Goal: Transaction & Acquisition: Purchase product/service

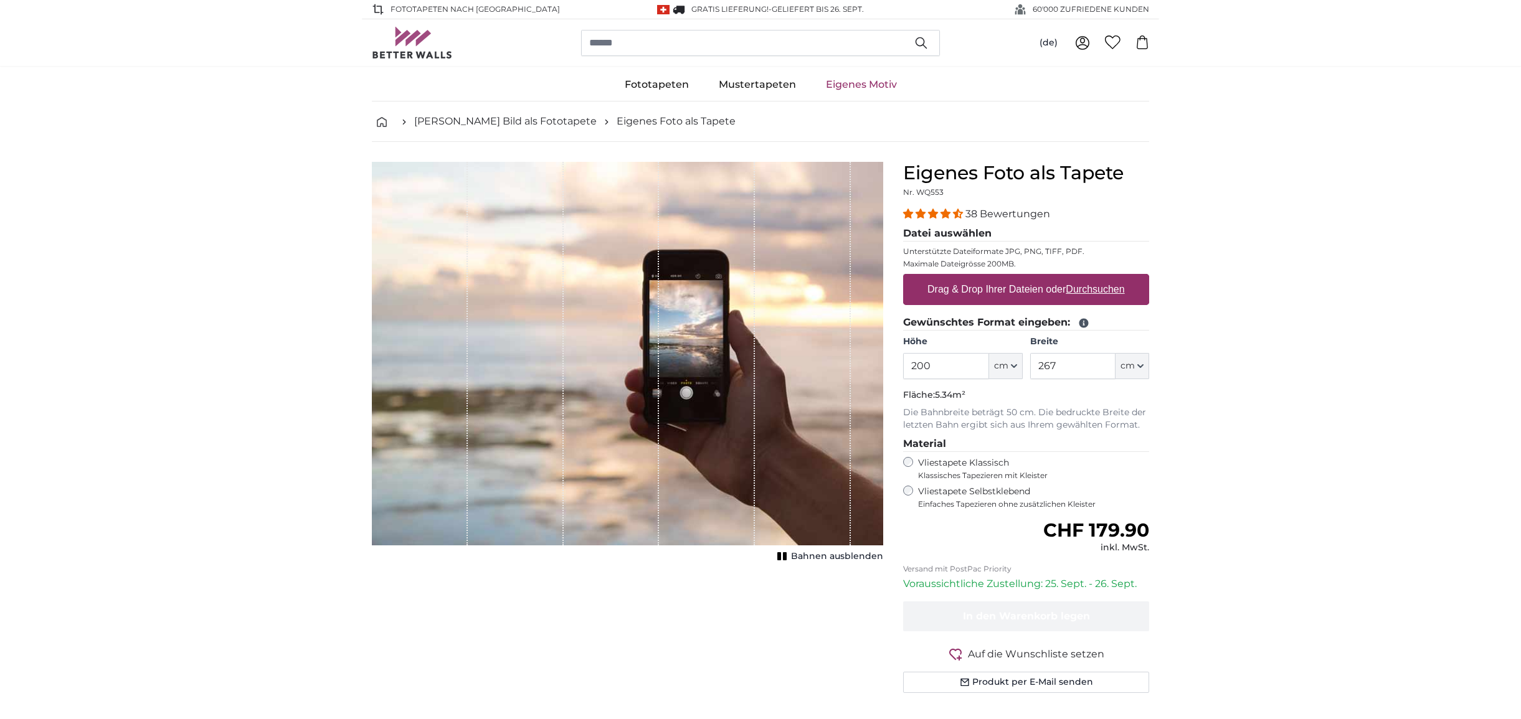
click at [1104, 288] on u "Durchsuchen" at bounding box center [1095, 289] width 59 height 11
click at [1104, 278] on input "Drag & Drop Ihrer Dateien oder Durchsuchen" at bounding box center [1026, 276] width 246 height 4
type input "**********"
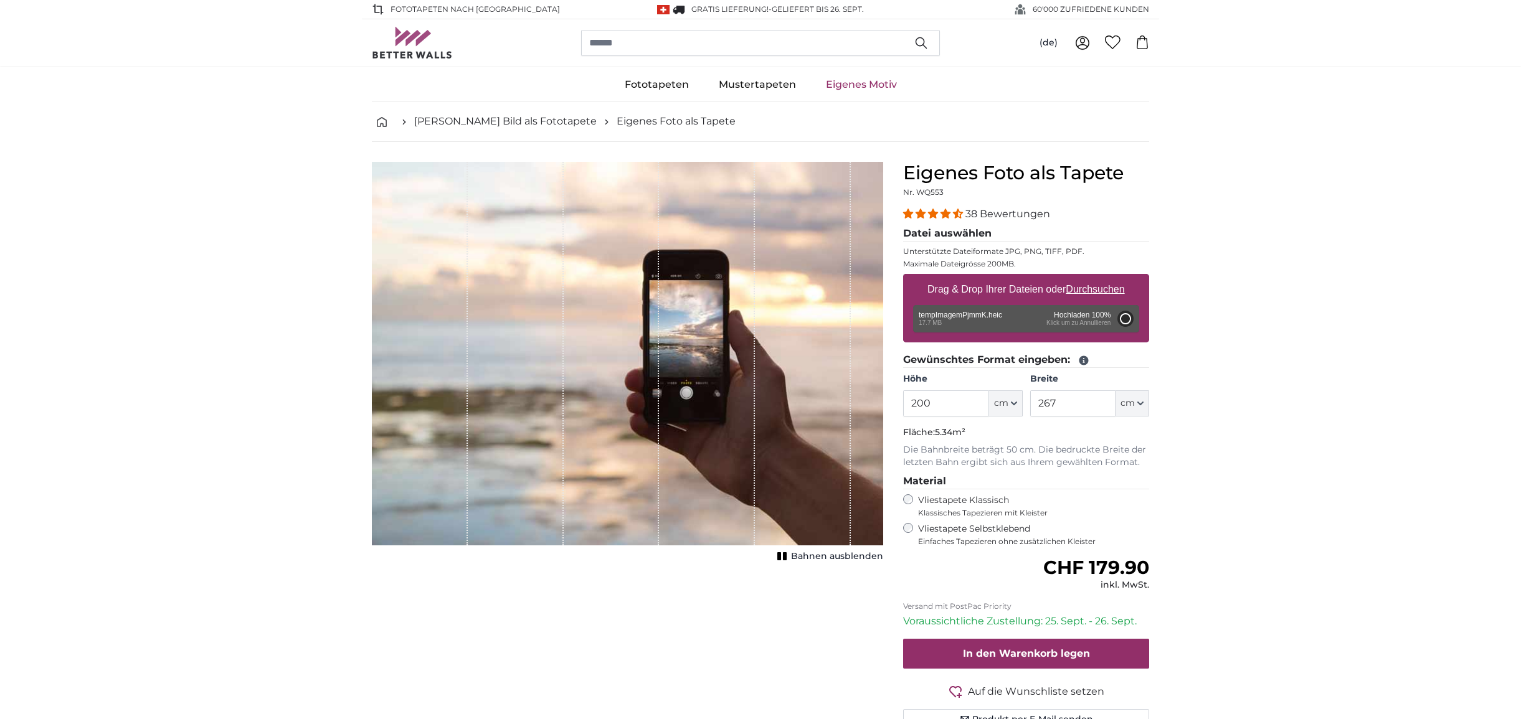
type input "358"
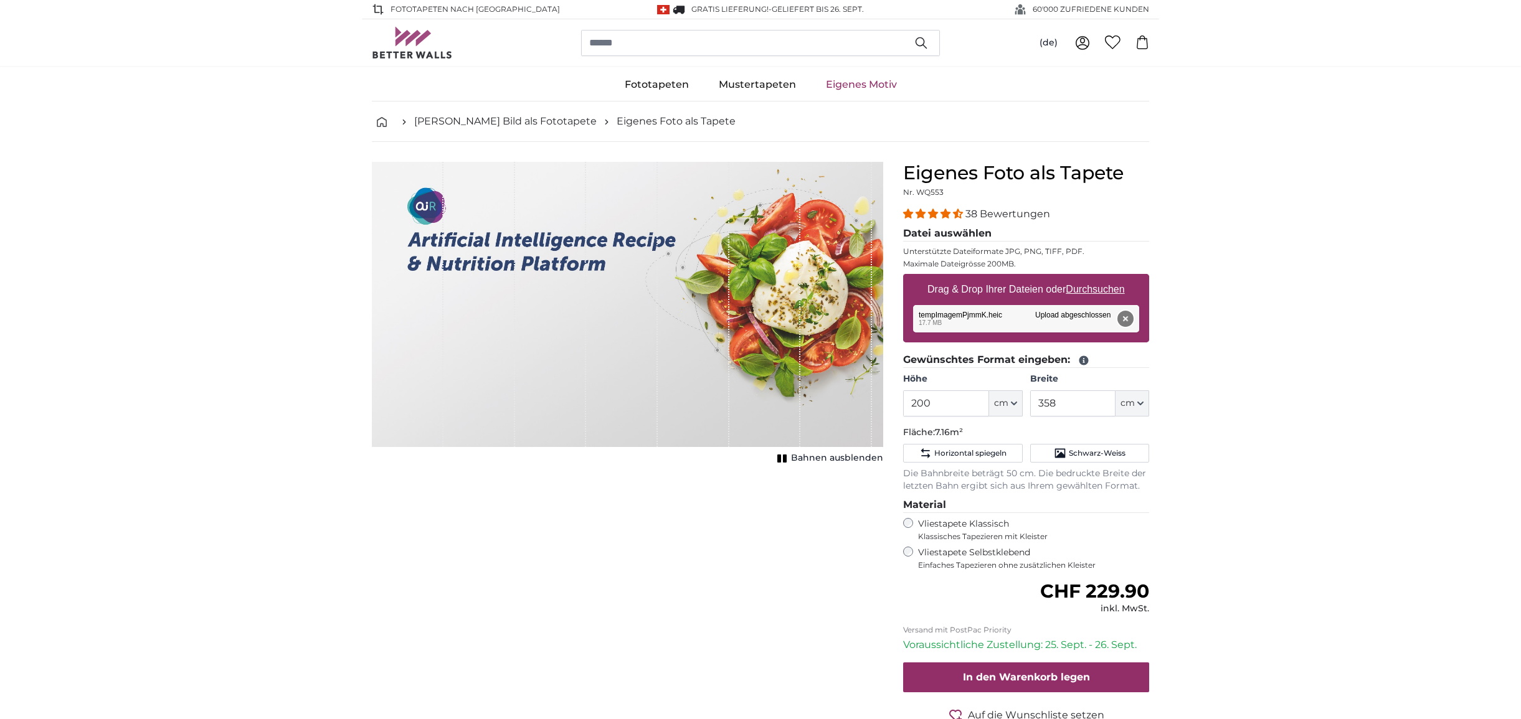
click at [1128, 321] on button "Entfernen" at bounding box center [1125, 319] width 16 height 16
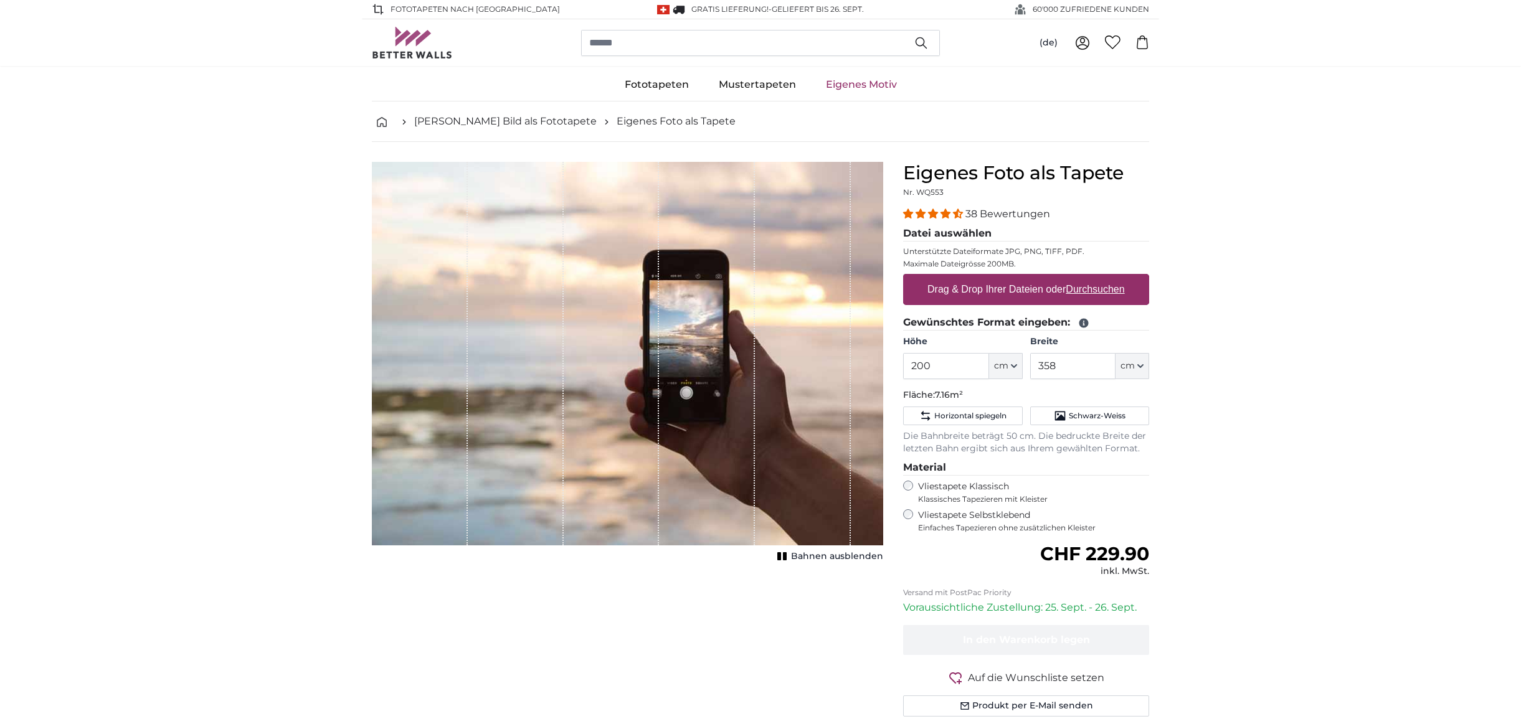
click at [1103, 290] on u "Durchsuchen" at bounding box center [1095, 289] width 59 height 11
click at [1103, 278] on input "Drag & Drop Ihrer Dateien oder Durchsuchen" at bounding box center [1026, 276] width 246 height 4
type input "**********"
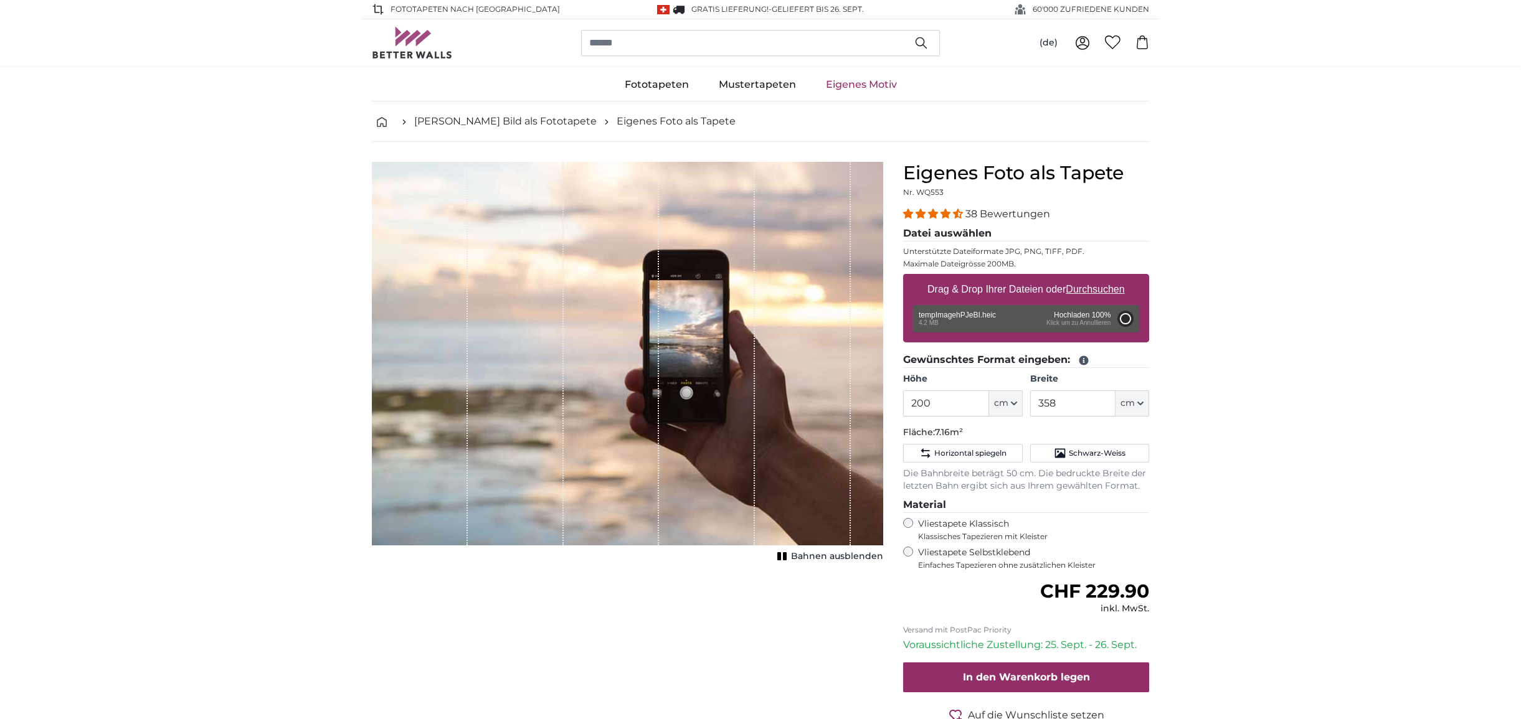
type input "388"
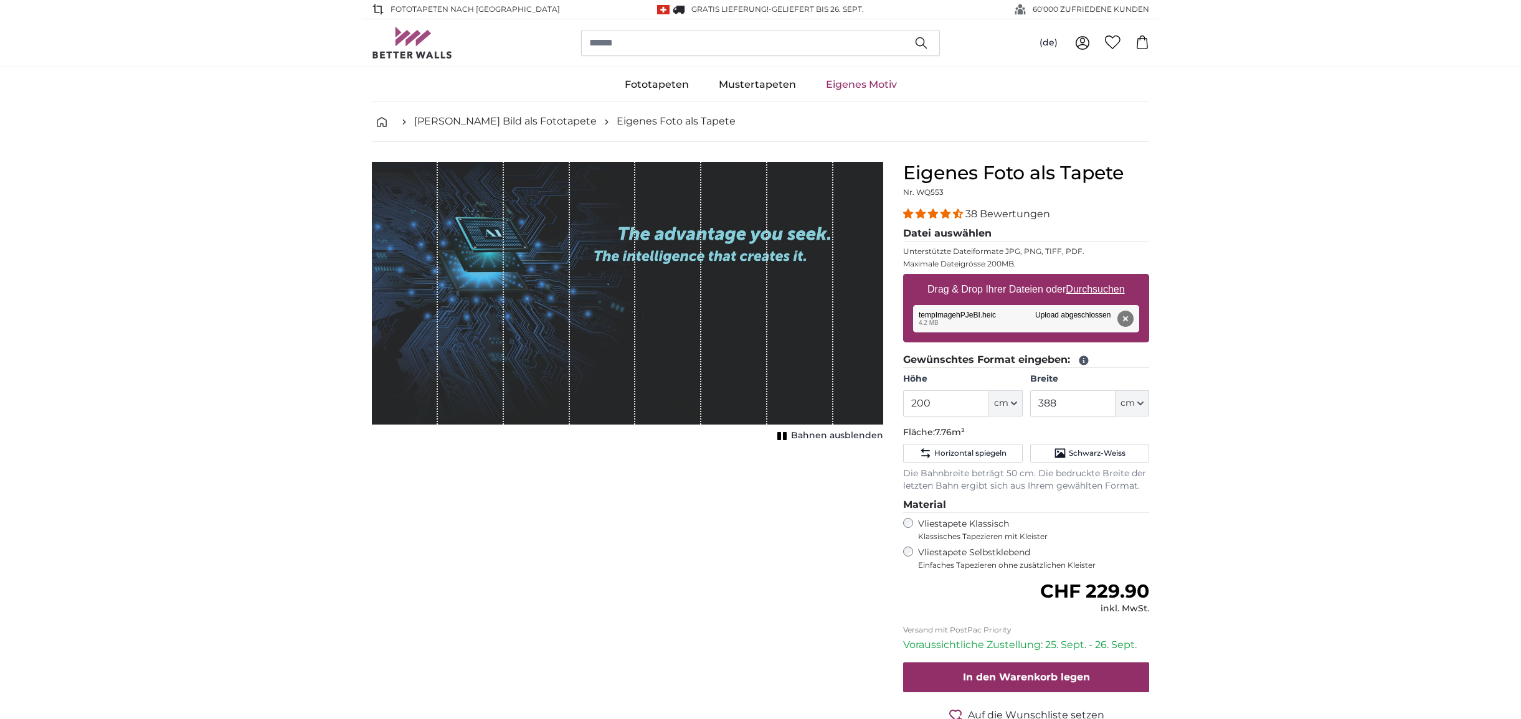
click at [1086, 41] on icon at bounding box center [1082, 42] width 15 height 15
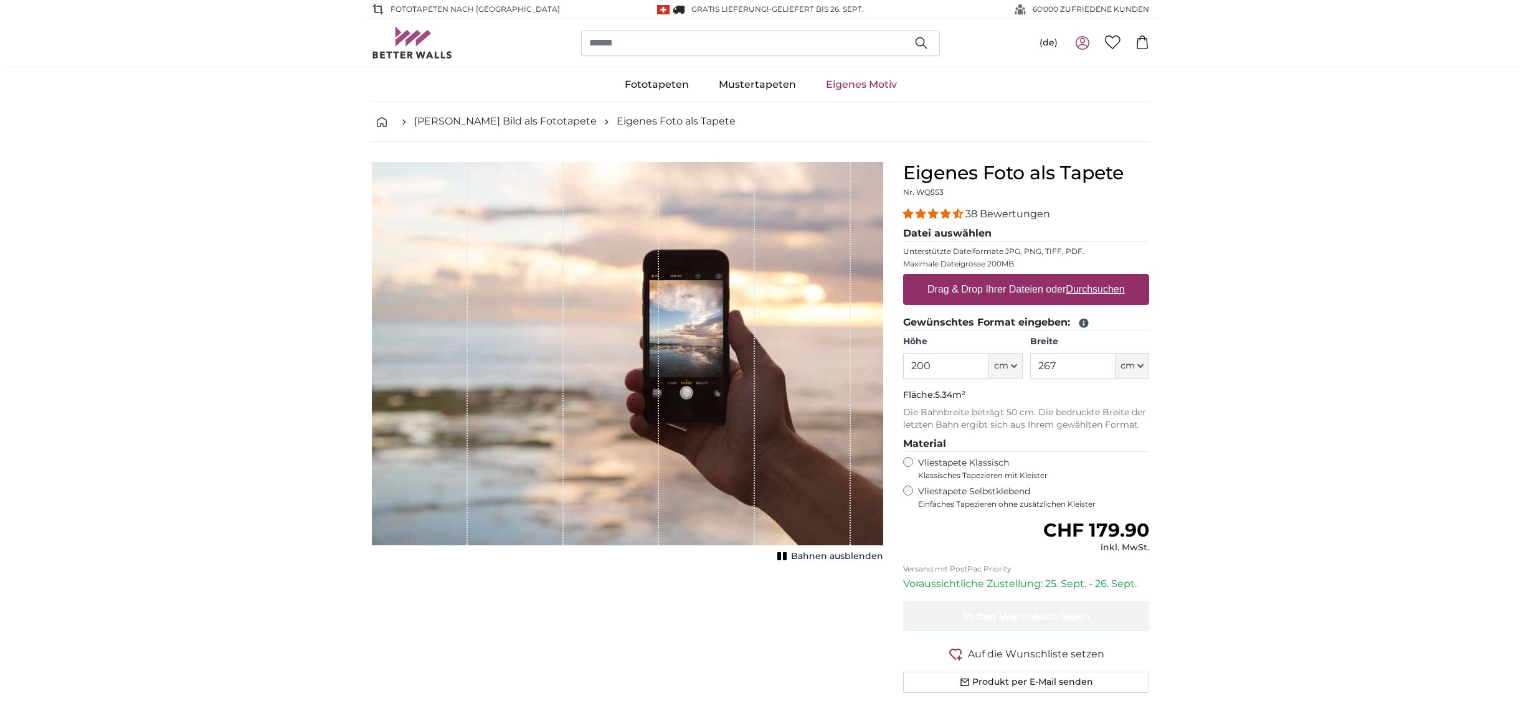
click at [1081, 291] on u "Durchsuchen" at bounding box center [1095, 289] width 59 height 11
click at [1081, 278] on input "Drag & Drop Ihrer Dateien oder Durchsuchen" at bounding box center [1026, 276] width 246 height 4
type input "**********"
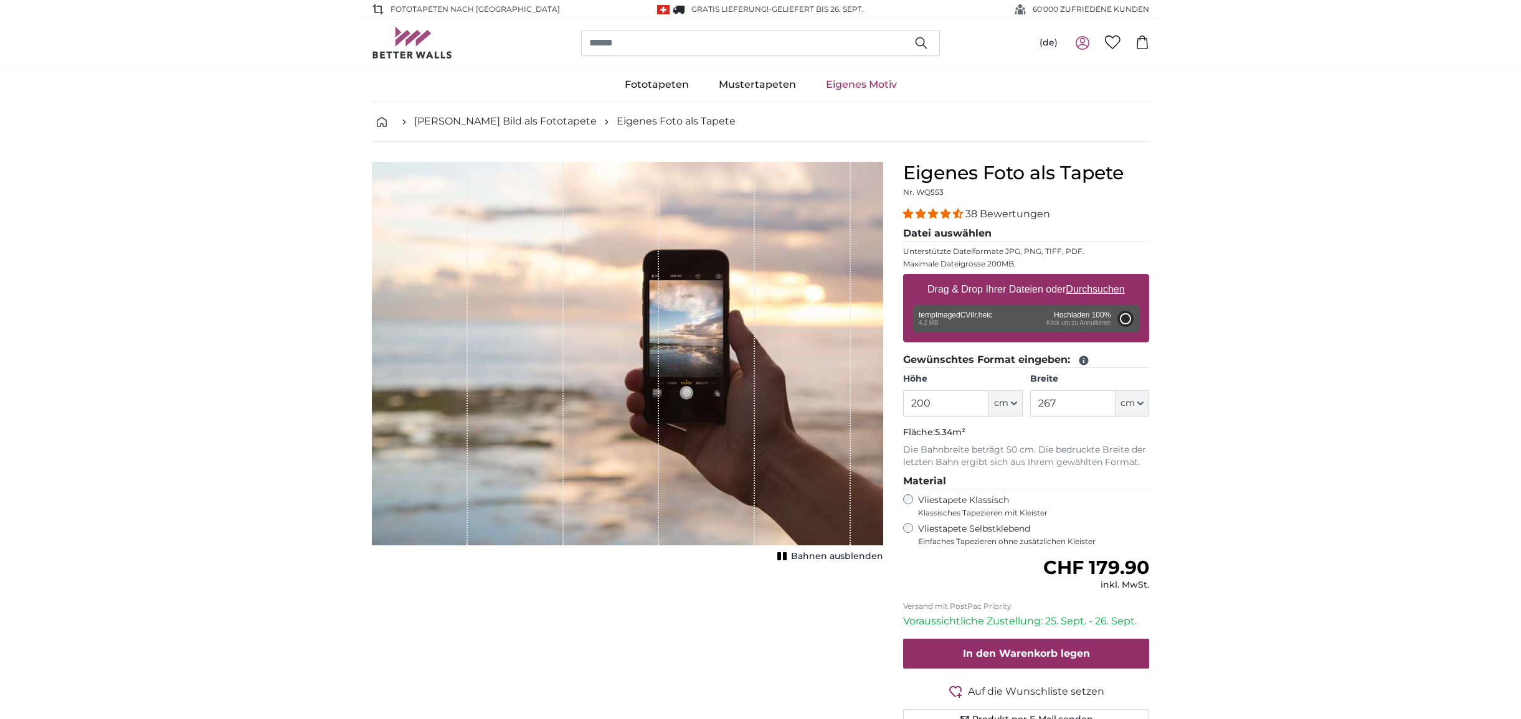
type input "388"
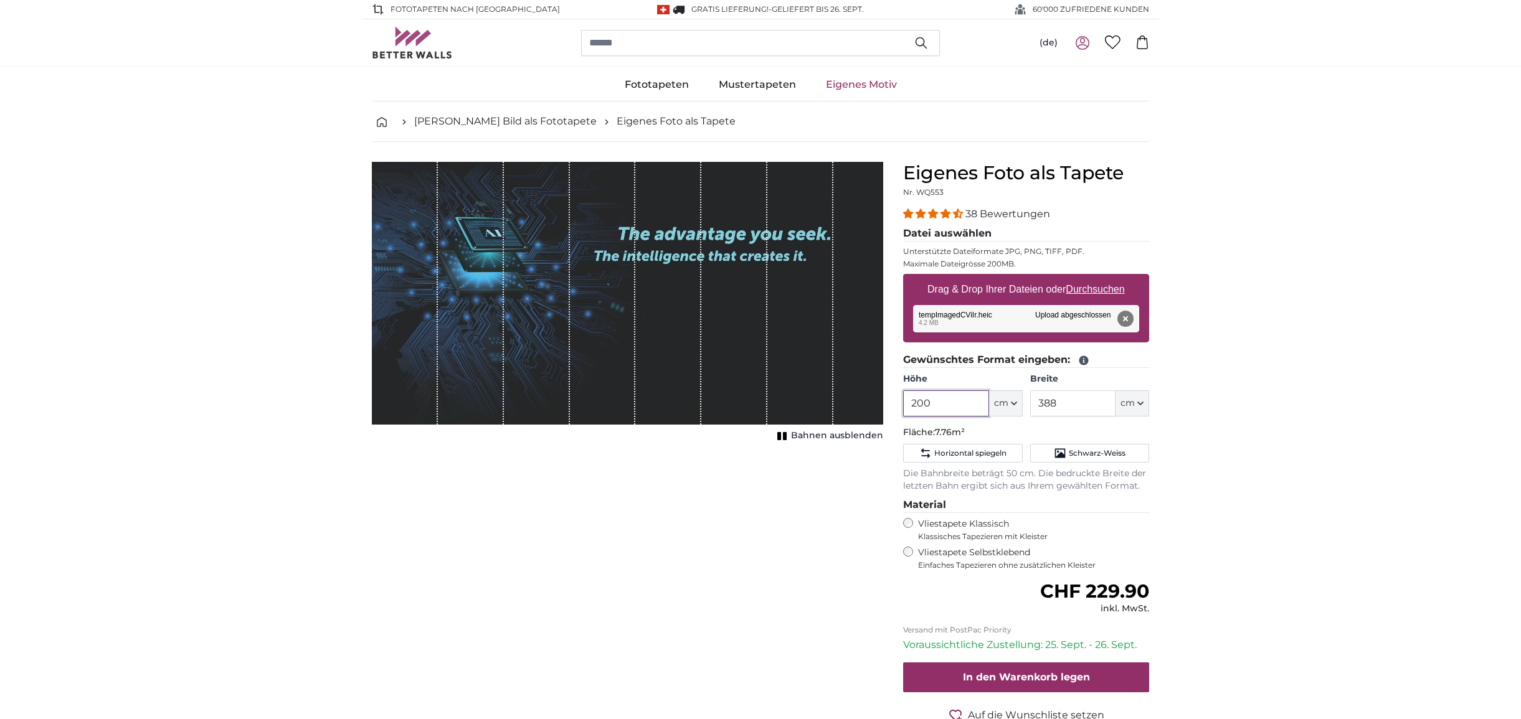
drag, startPoint x: 936, startPoint y: 405, endPoint x: 881, endPoint y: 402, distance: 54.9
click at [884, 402] on product-detail "Abbrechen Bild zuschneiden Bahnen ausblenden Eigenes Foto als Tapete Nr. WQ553 …" at bounding box center [760, 463] width 797 height 642
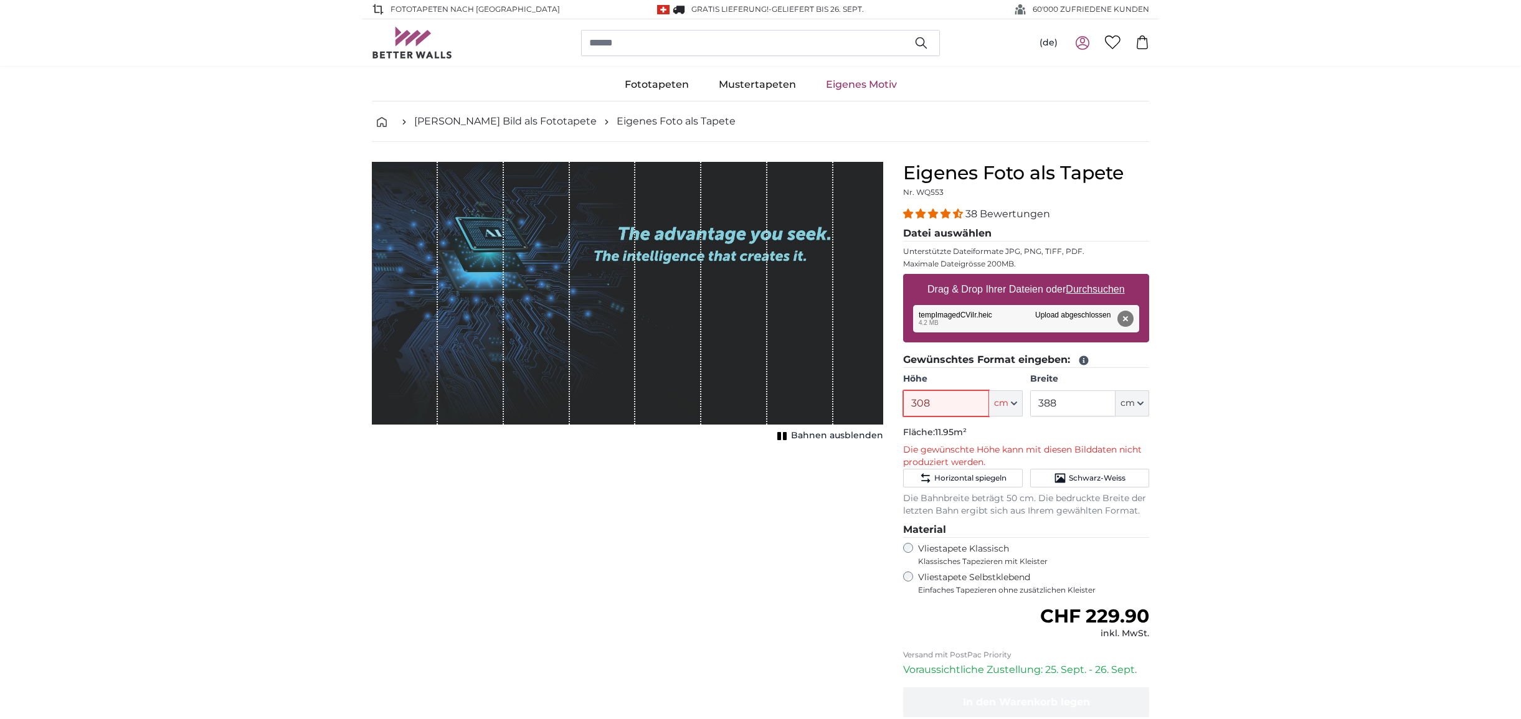
type input "308"
drag, startPoint x: 1014, startPoint y: 403, endPoint x: 1004, endPoint y: 397, distance: 11.8
click at [1008, 400] on div "Höhe 308 ft cm Centimeter (cm) Inches (inch) Feet (ft. in.) Breite 388 ft cm Ce…" at bounding box center [1026, 395] width 246 height 44
type input "599"
click at [996, 433] on p "Fläche: 18.45m²" at bounding box center [1026, 433] width 246 height 12
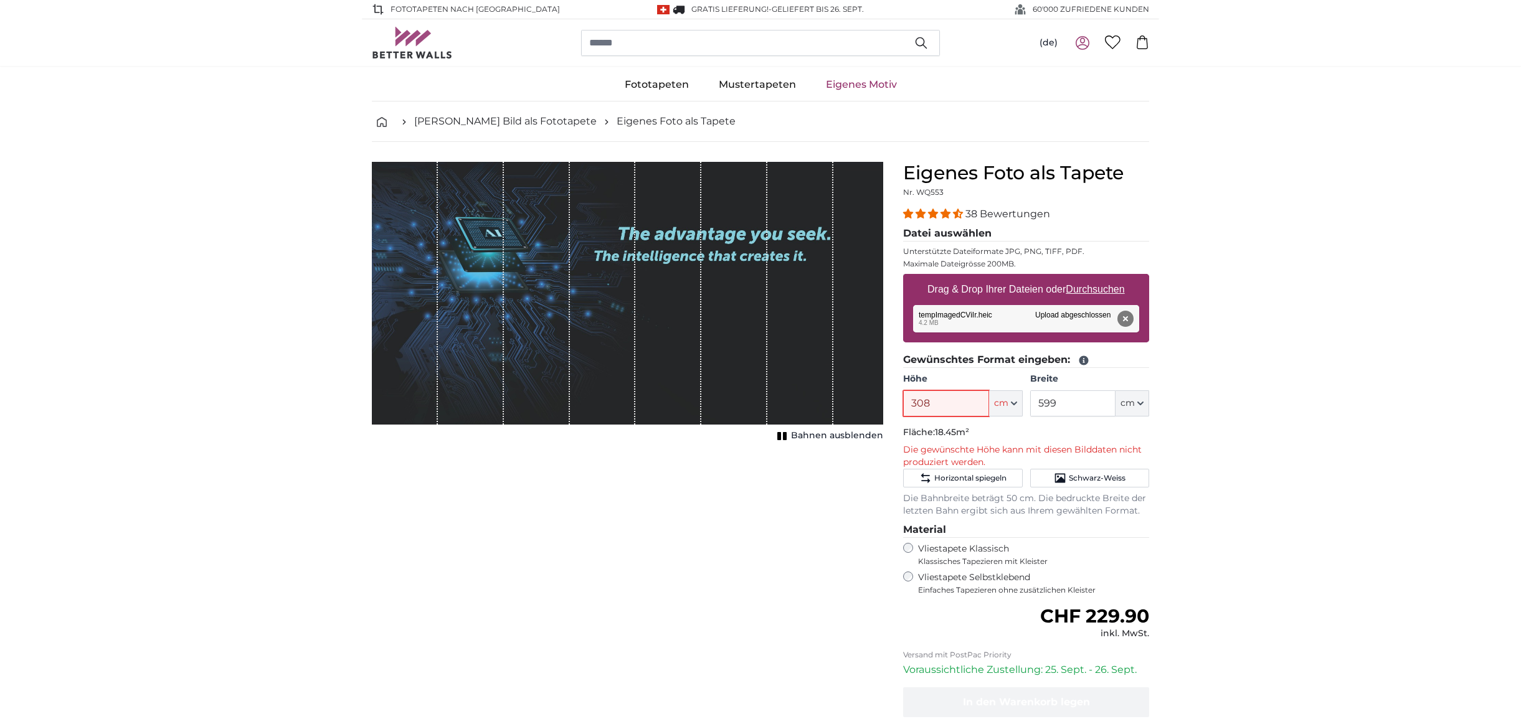
click at [937, 405] on input "308" at bounding box center [945, 403] width 85 height 26
drag, startPoint x: 932, startPoint y: 405, endPoint x: 876, endPoint y: 398, distance: 56.5
click at [876, 398] on product-detail "Abbrechen Bild zuschneiden Bahnen ausblenden Eigenes Foto als Tapete Nr. WQ553 …" at bounding box center [760, 475] width 797 height 667
drag, startPoint x: 925, startPoint y: 402, endPoint x: 870, endPoint y: 396, distance: 55.1
click at [873, 401] on product-detail "Abbrechen Bild zuschneiden Bahnen ausblenden Eigenes Foto als Tapete Nr. WQ553 …" at bounding box center [760, 475] width 797 height 667
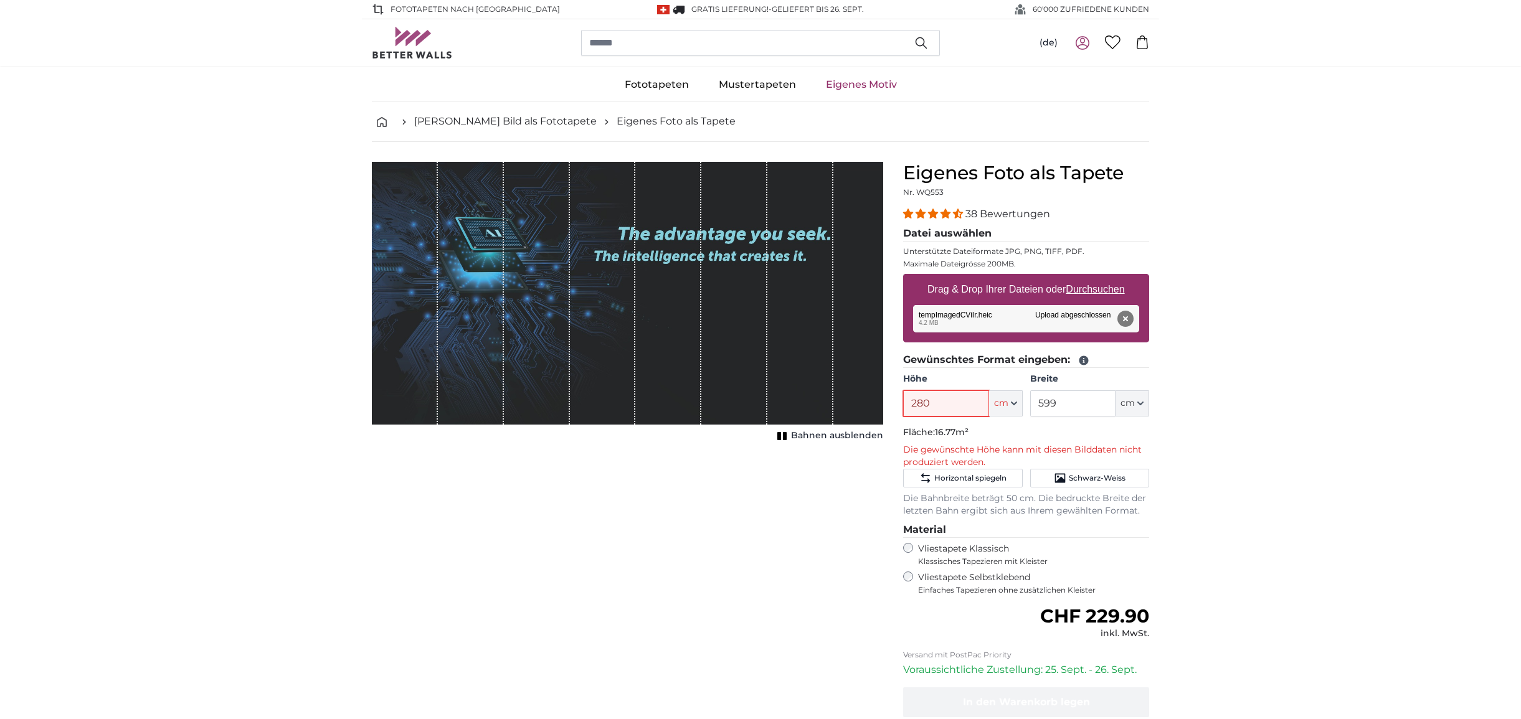
drag, startPoint x: 915, startPoint y: 406, endPoint x: 951, endPoint y: 398, distance: 36.4
click at [898, 410] on div "Eigenes Foto als Tapete Nr. WQ553 38 Bewertungen Datei auswählen Unterstützte D…" at bounding box center [1026, 485] width 266 height 647
click at [1013, 405] on button "cm" at bounding box center [1006, 403] width 34 height 26
click at [1006, 440] on link "Centimeter (cm)" at bounding box center [1006, 436] width 110 height 22
type input "200"
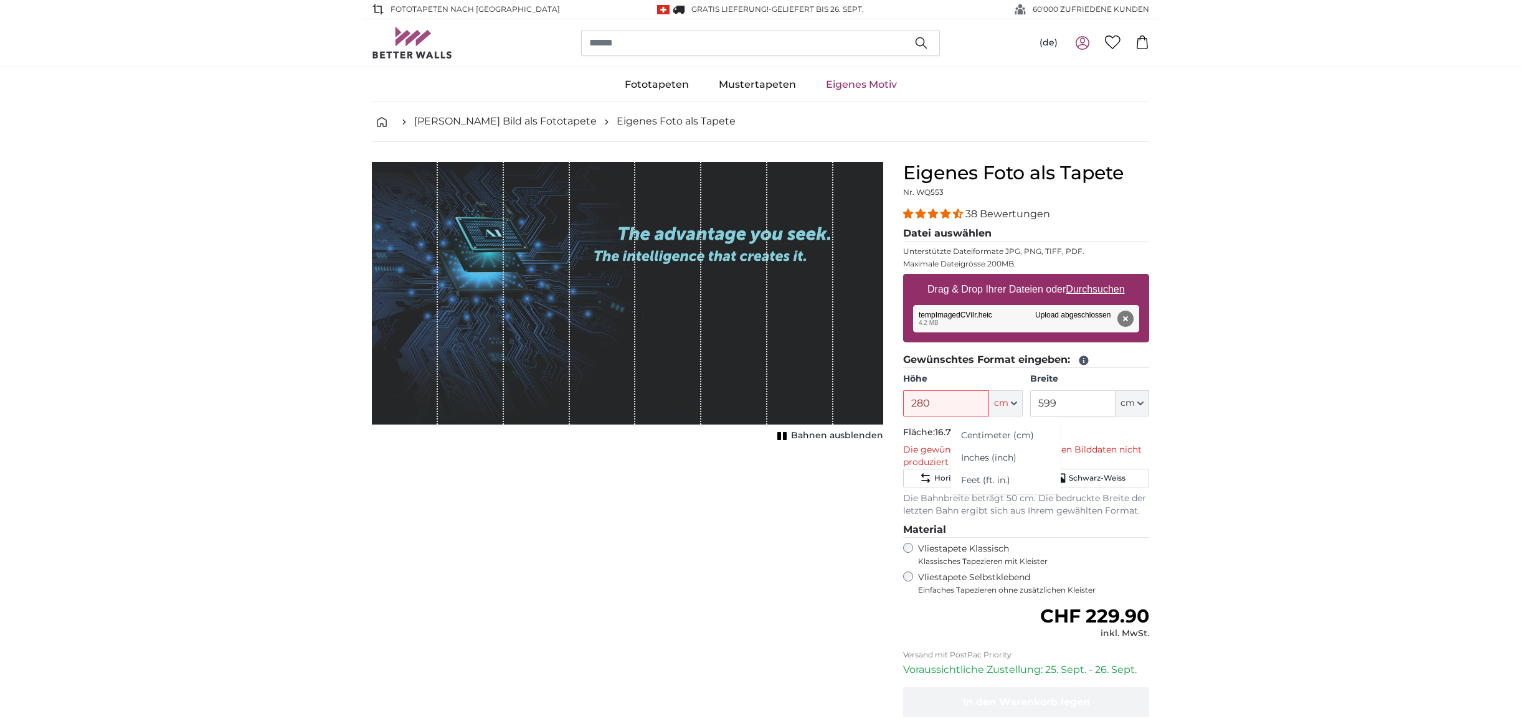
type input "388"
drag, startPoint x: 930, startPoint y: 409, endPoint x: 892, endPoint y: 406, distance: 38.1
click at [892, 406] on product-detail "Abbrechen Bild zuschneiden Bahnen ausblenden Eigenes Foto als Tapete Nr. WQ553 …" at bounding box center [760, 475] width 797 height 667
click at [1126, 319] on button "Entfernen" at bounding box center [1125, 319] width 16 height 16
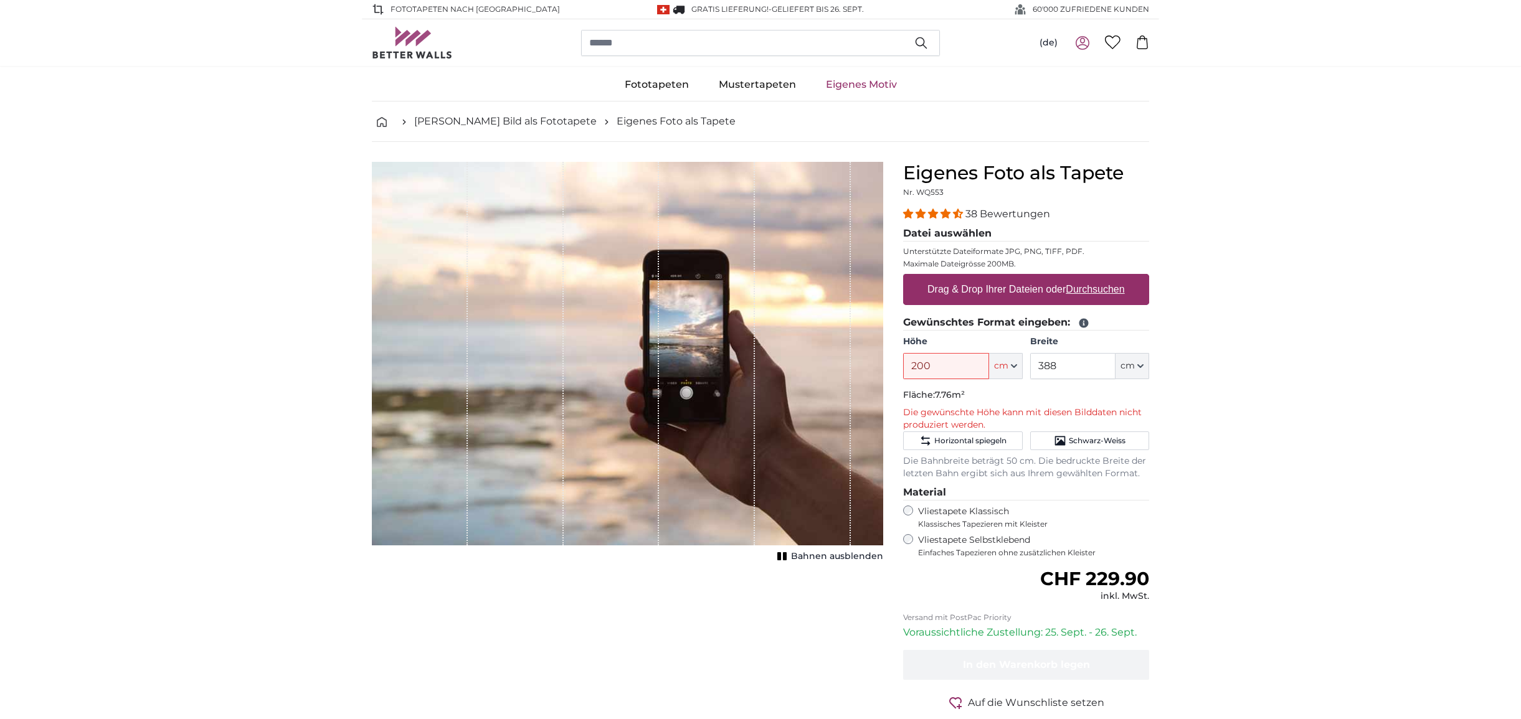
click at [1015, 370] on button "cm" at bounding box center [1006, 366] width 34 height 26
click at [941, 366] on input "200" at bounding box center [945, 366] width 85 height 26
click at [1094, 293] on u "Durchsuchen" at bounding box center [1095, 289] width 59 height 11
click at [1094, 278] on input "Drag & Drop Ihrer Dateien oder Durchsuchen" at bounding box center [1026, 276] width 246 height 4
type input "**********"
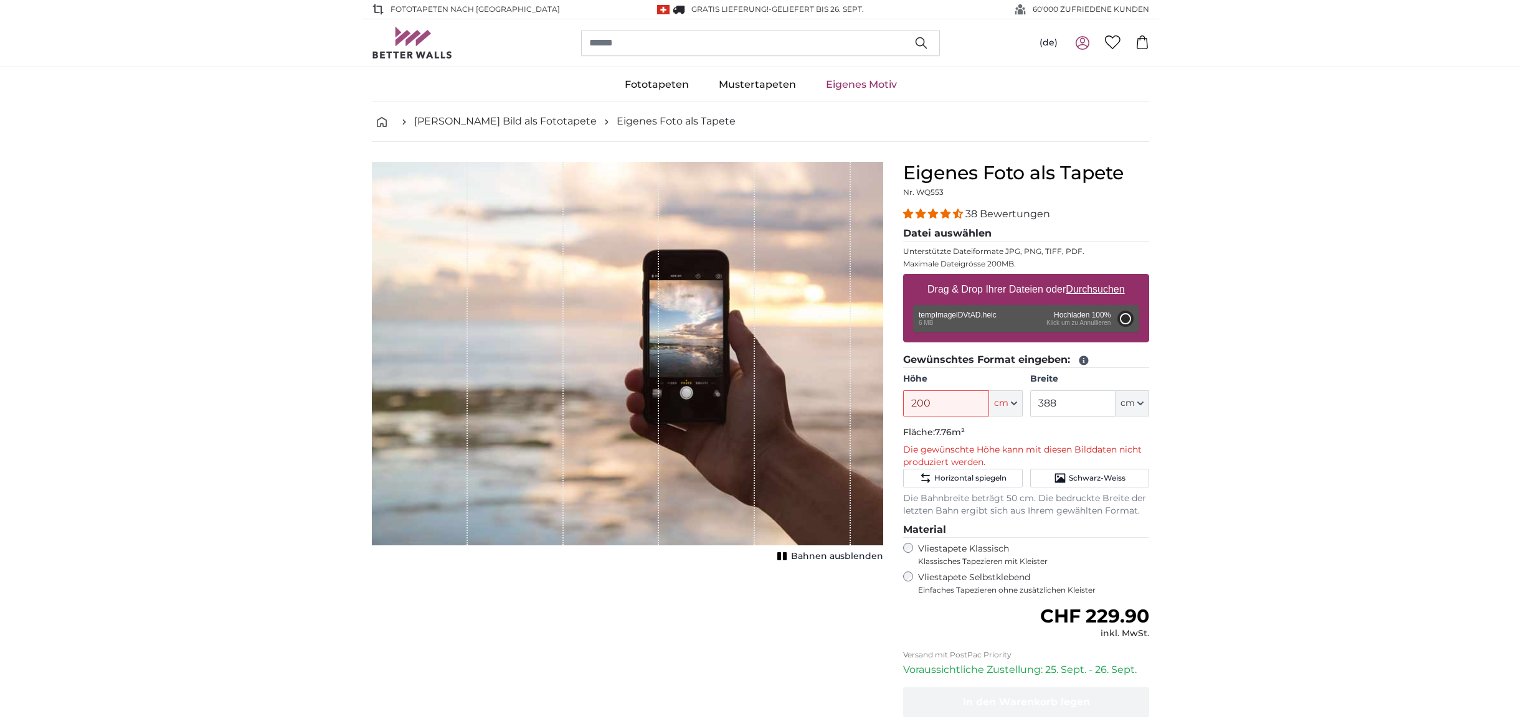
type input "358"
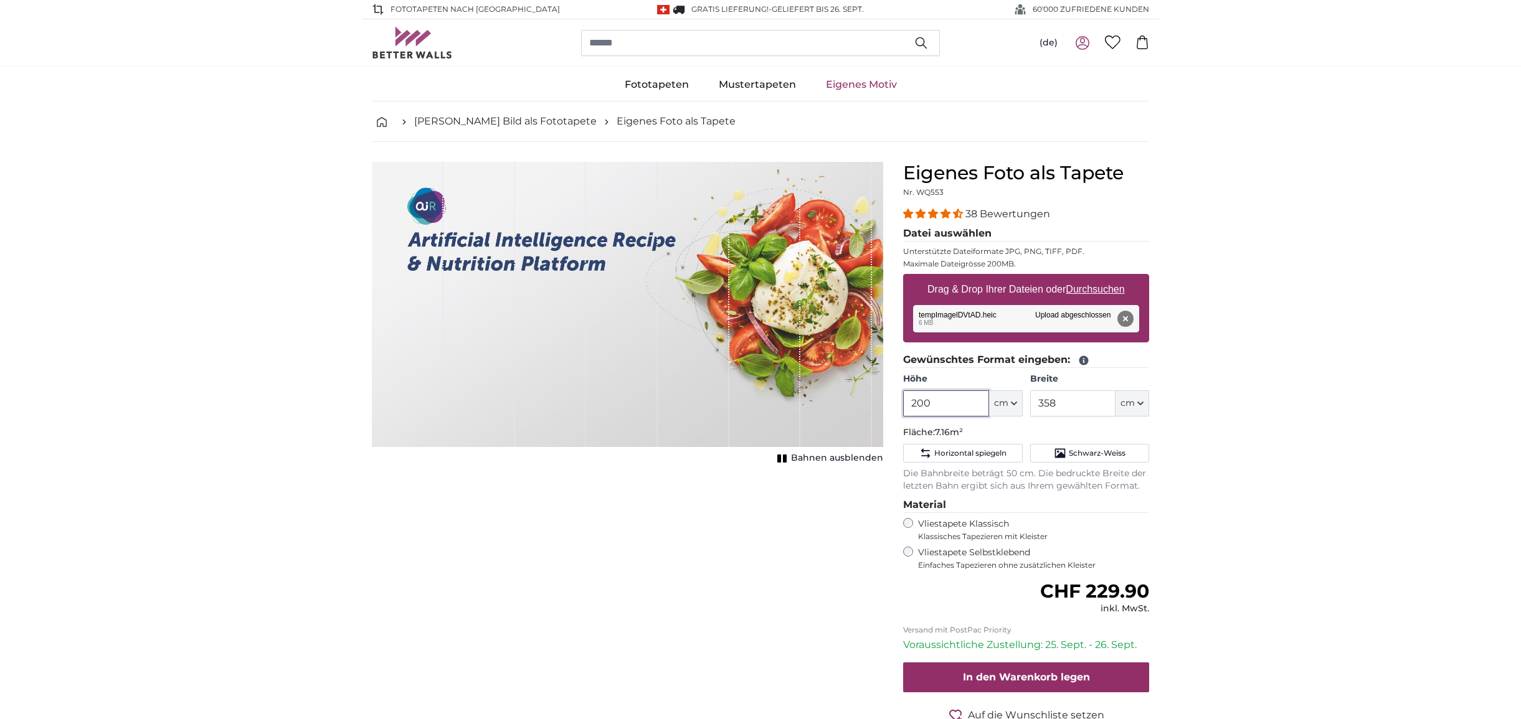
drag, startPoint x: 927, startPoint y: 399, endPoint x: 863, endPoint y: 382, distance: 67.1
click at [881, 393] on product-detail "Abbrechen Bild zuschneiden Bahnen ausblenden Eigenes Foto als Tapete Nr. WQ553 …" at bounding box center [760, 463] width 797 height 642
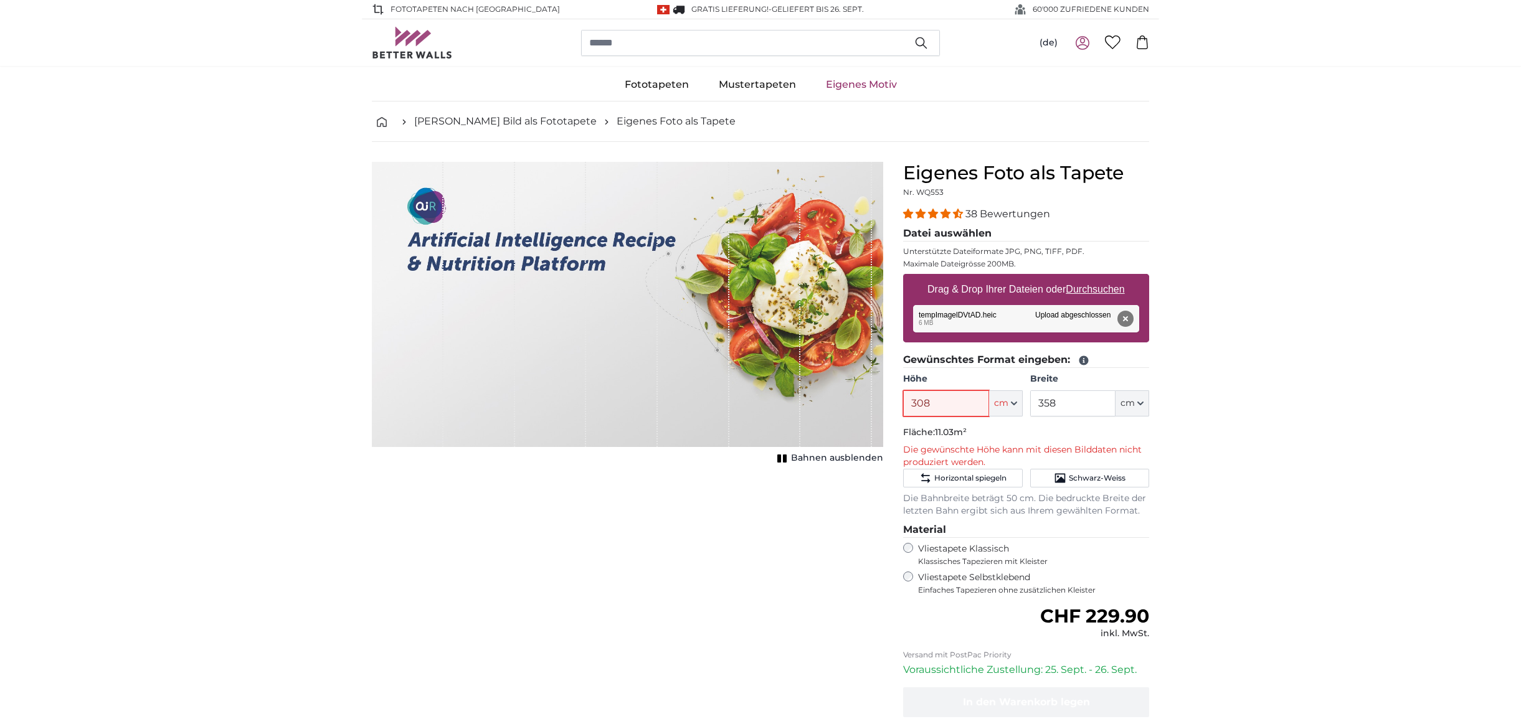
type input "308"
click at [1011, 408] on button "cm" at bounding box center [1006, 403] width 34 height 26
click at [1010, 404] on button "cm" at bounding box center [1006, 403] width 34 height 26
drag, startPoint x: 933, startPoint y: 408, endPoint x: 883, endPoint y: 405, distance: 49.9
click at [884, 405] on product-detail "Abbrechen Bild zuschneiden Bahnen ausblenden Eigenes Foto als Tapete Nr. WQ553 …" at bounding box center [760, 475] width 797 height 667
